Goal: Information Seeking & Learning: Learn about a topic

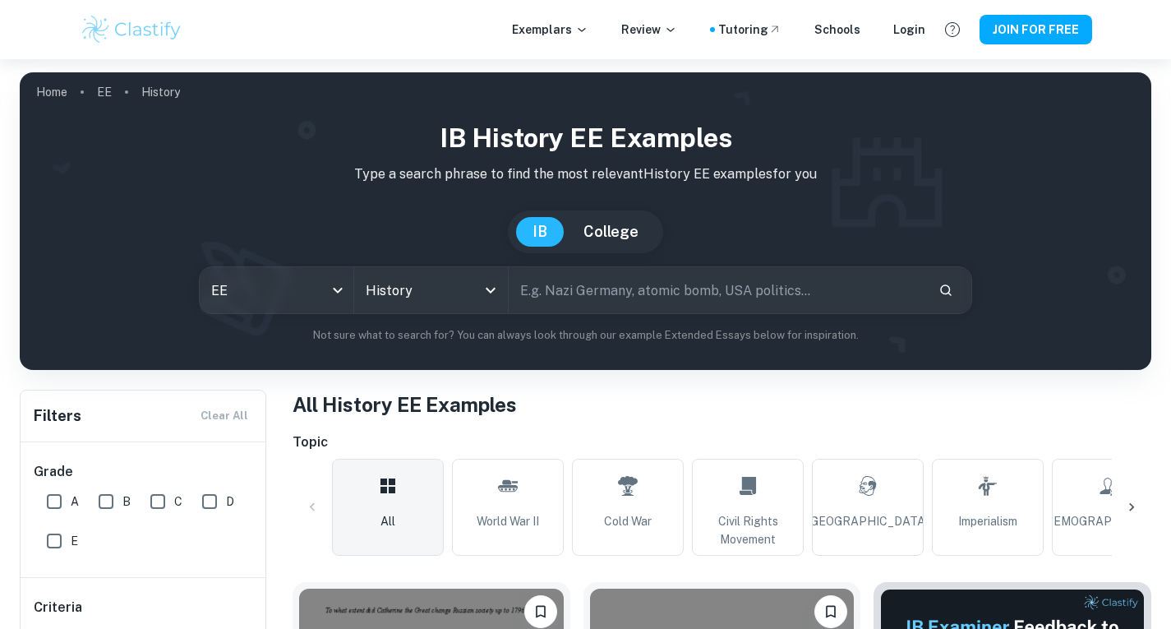
scroll to position [394, 0]
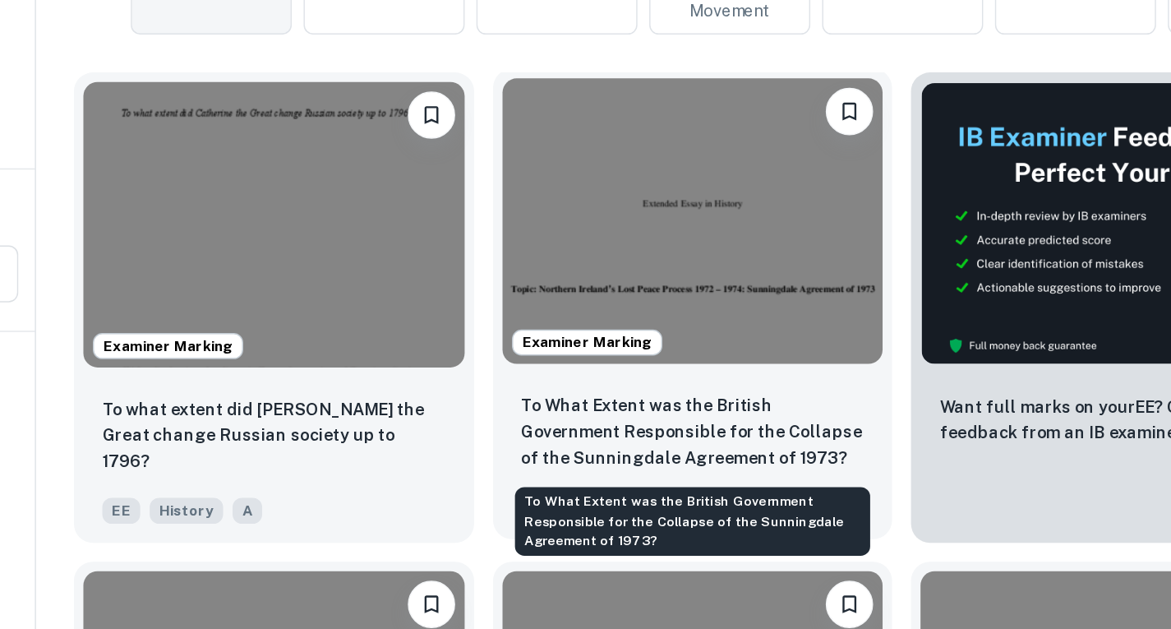
click at [760, 446] on p "To What Extent was the British Government Responsible for the Collapse of the S…" at bounding box center [722, 437] width 238 height 54
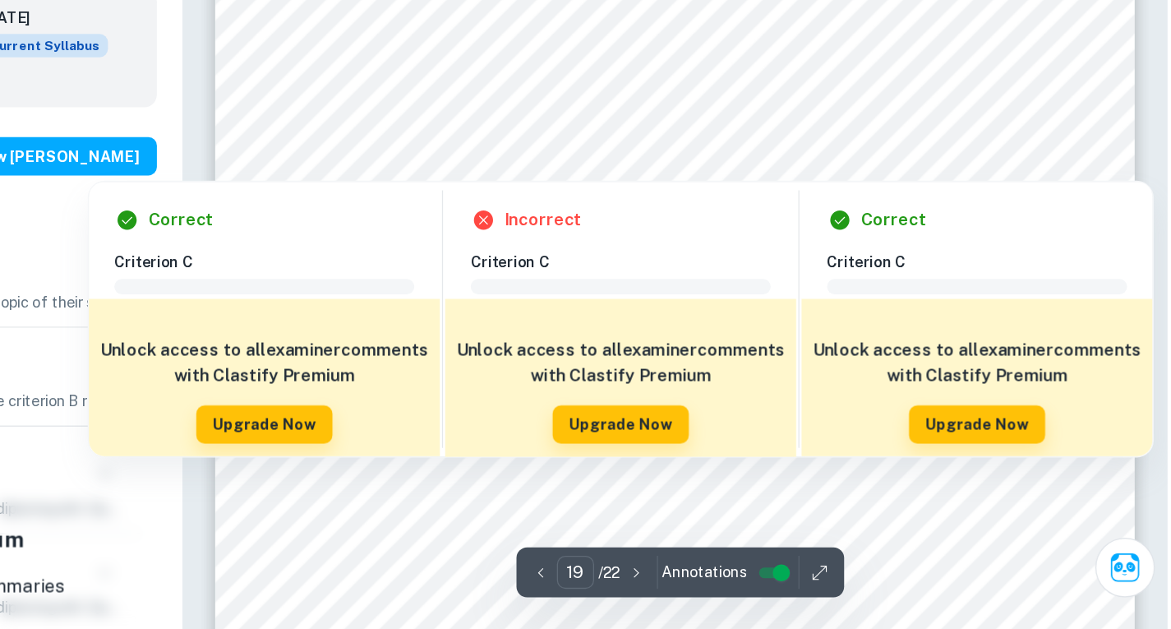
scroll to position [17241, 0]
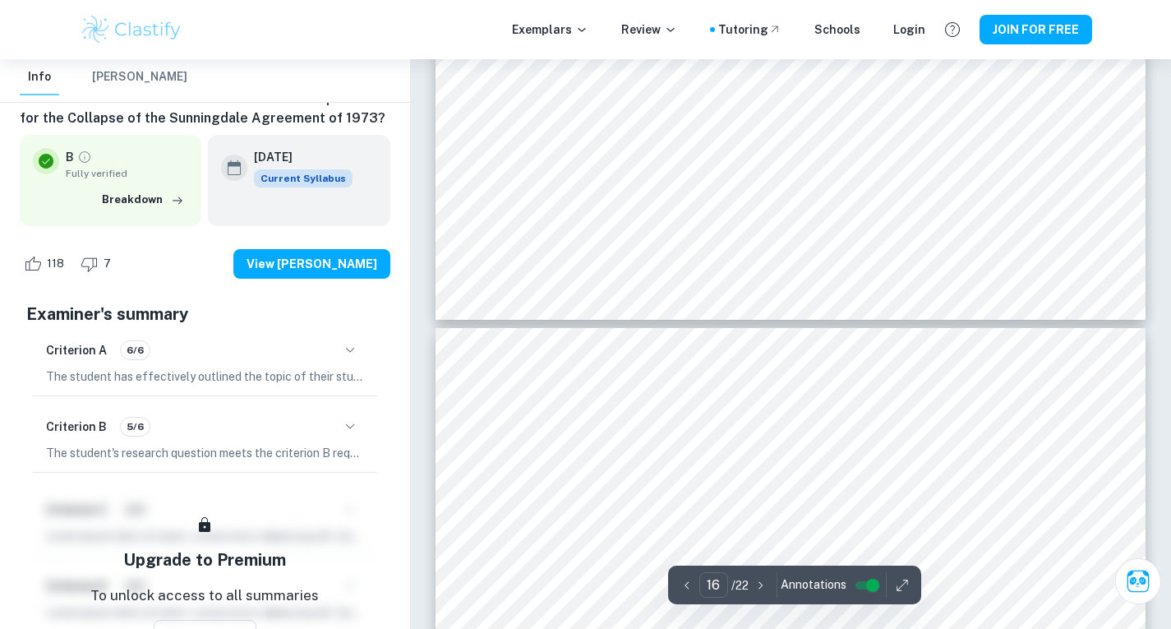
type input "15"
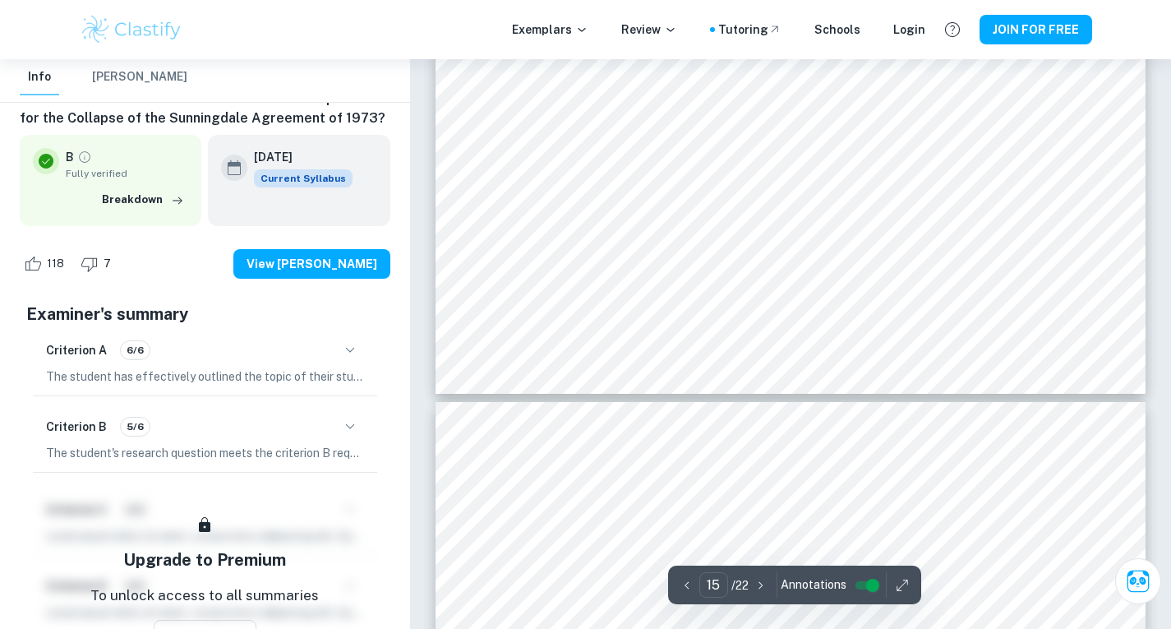
scroll to position [13917, 0]
